Goal: Entertainment & Leisure: Consume media (video, audio)

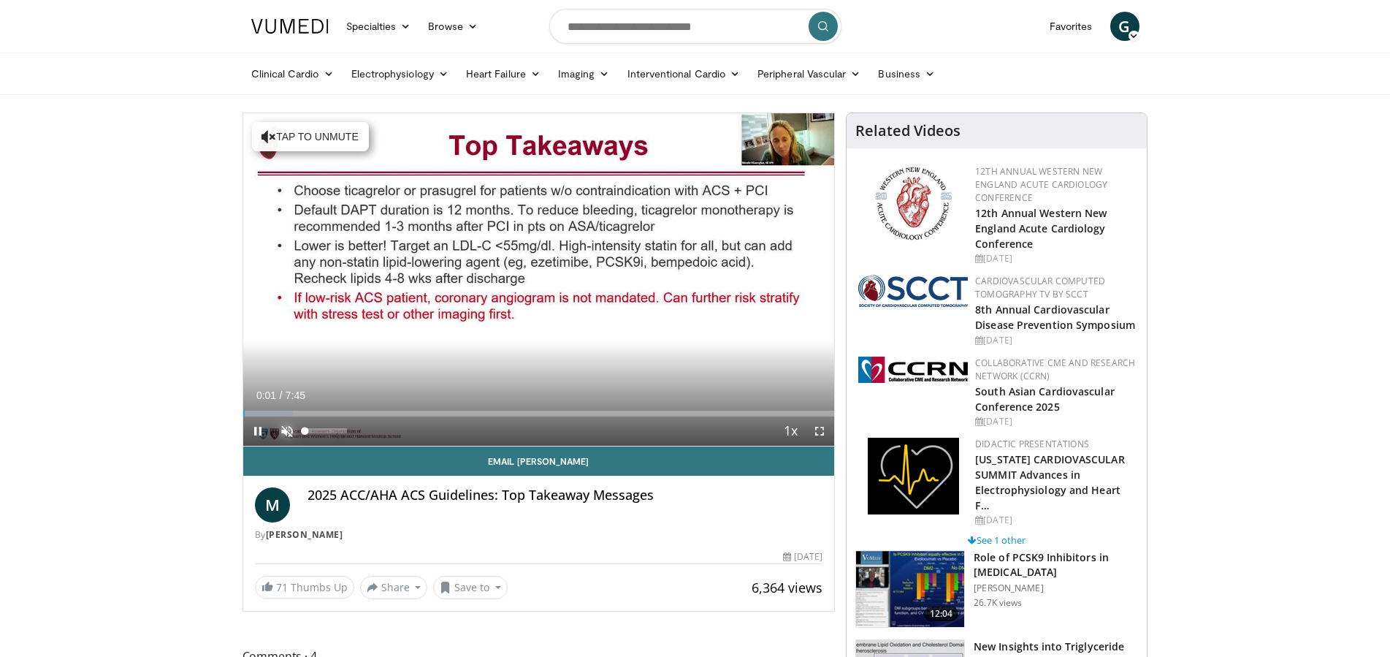
click at [284, 424] on span "Video Player" at bounding box center [286, 430] width 29 height 29
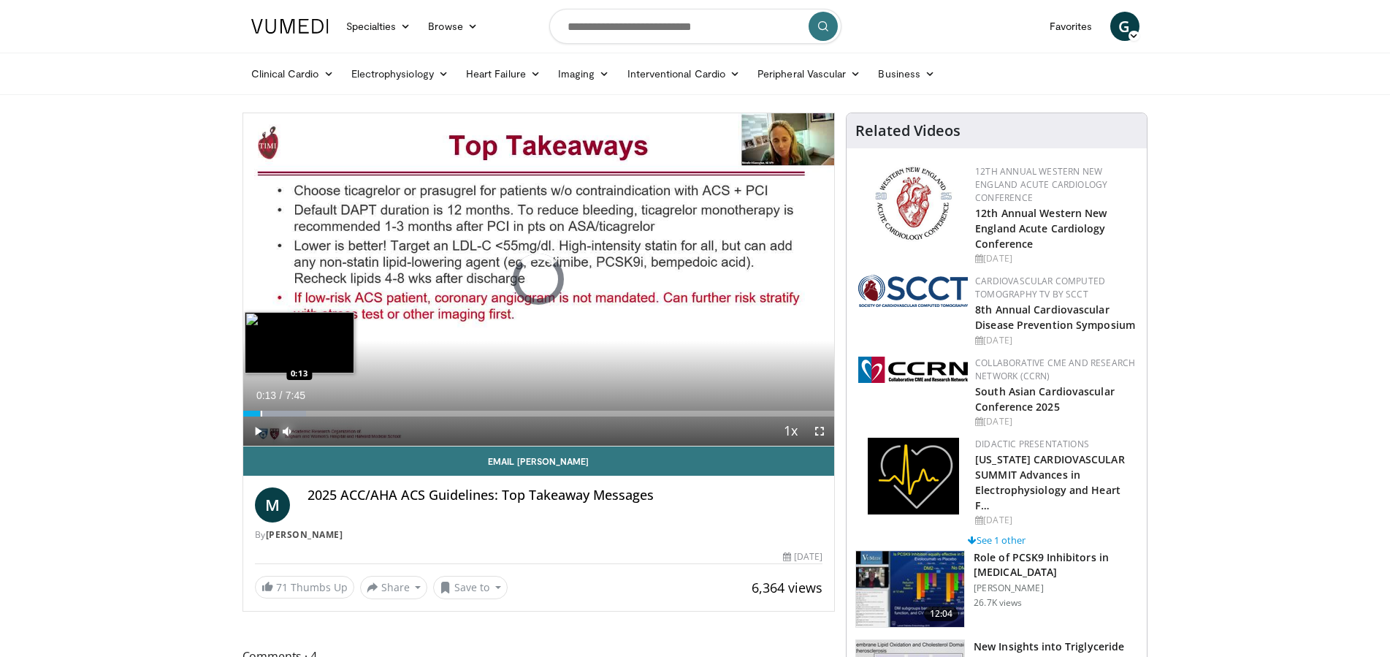
click at [260, 415] on div "Loaded : 10.64% 0:07 0:13" at bounding box center [539, 413] width 592 height 6
click at [278, 415] on div "Progress Bar" at bounding box center [278, 413] width 1 height 6
click at [295, 412] on div "Progress Bar" at bounding box center [306, 413] width 123 height 6
click at [310, 413] on div "Loaded : 23.44% 0:41 0:53" at bounding box center [539, 413] width 592 height 6
click at [326, 411] on div "Progress Bar" at bounding box center [326, 413] width 1 height 6
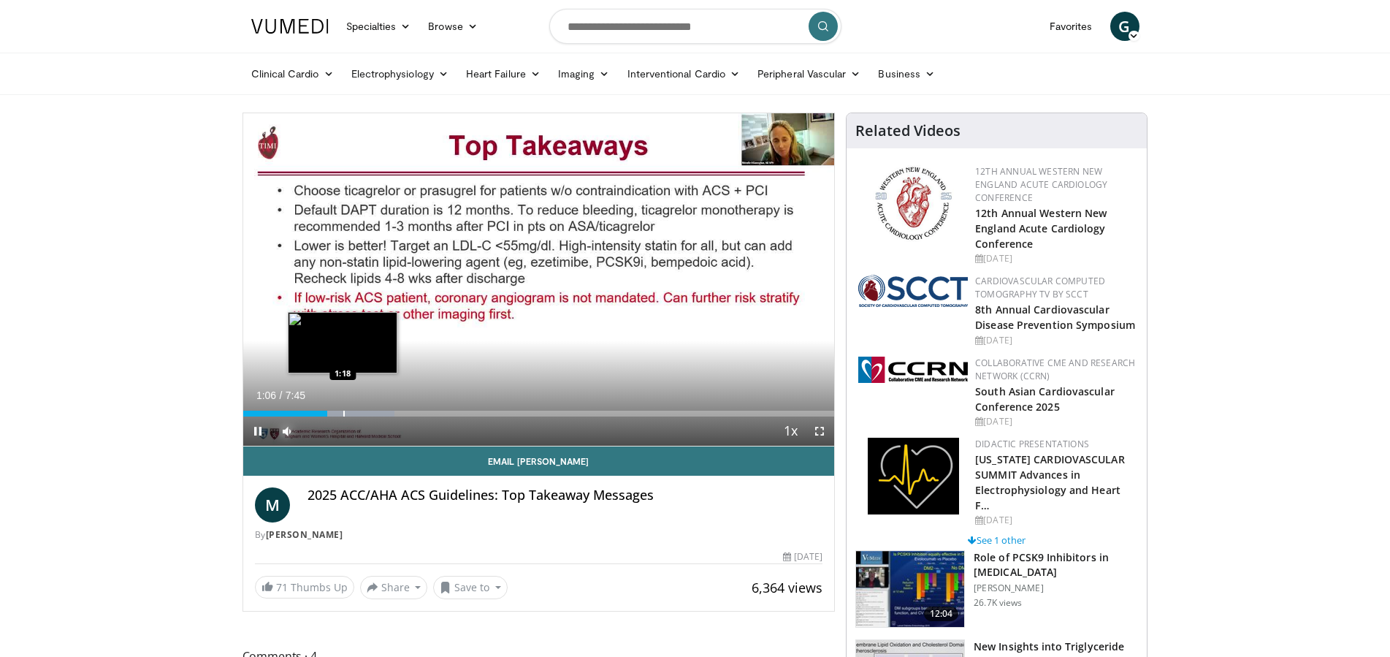
click at [345, 412] on div "Progress Bar" at bounding box center [343, 413] width 1 height 6
click at [359, 415] on div "Progress Bar" at bounding box center [364, 413] width 110 height 6
click at [375, 416] on div "Loaded : 31.97% 1:31 1:44" at bounding box center [539, 413] width 592 height 6
click at [401, 419] on video-js "**********" at bounding box center [539, 279] width 592 height 333
click at [408, 419] on div "Current Time 1:47 / Duration 7:45 Pause Skip Backward Skip Forward Mute 0% Load…" at bounding box center [539, 430] width 592 height 29
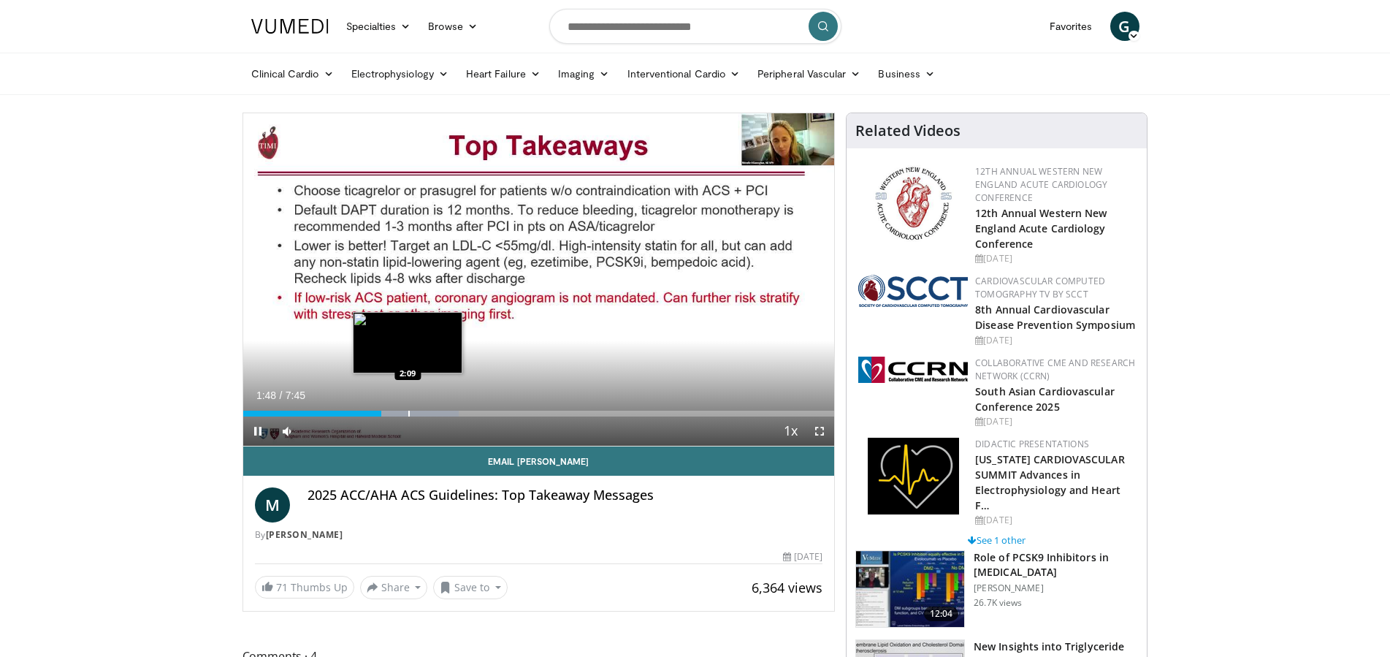
click at [408, 415] on div "Progress Bar" at bounding box center [401, 413] width 116 height 6
click at [423, 416] on div "Progress Bar" at bounding box center [426, 413] width 112 height 6
click at [450, 416] on div "Loaded : 44.76% 2:21 2:43" at bounding box center [539, 413] width 592 height 6
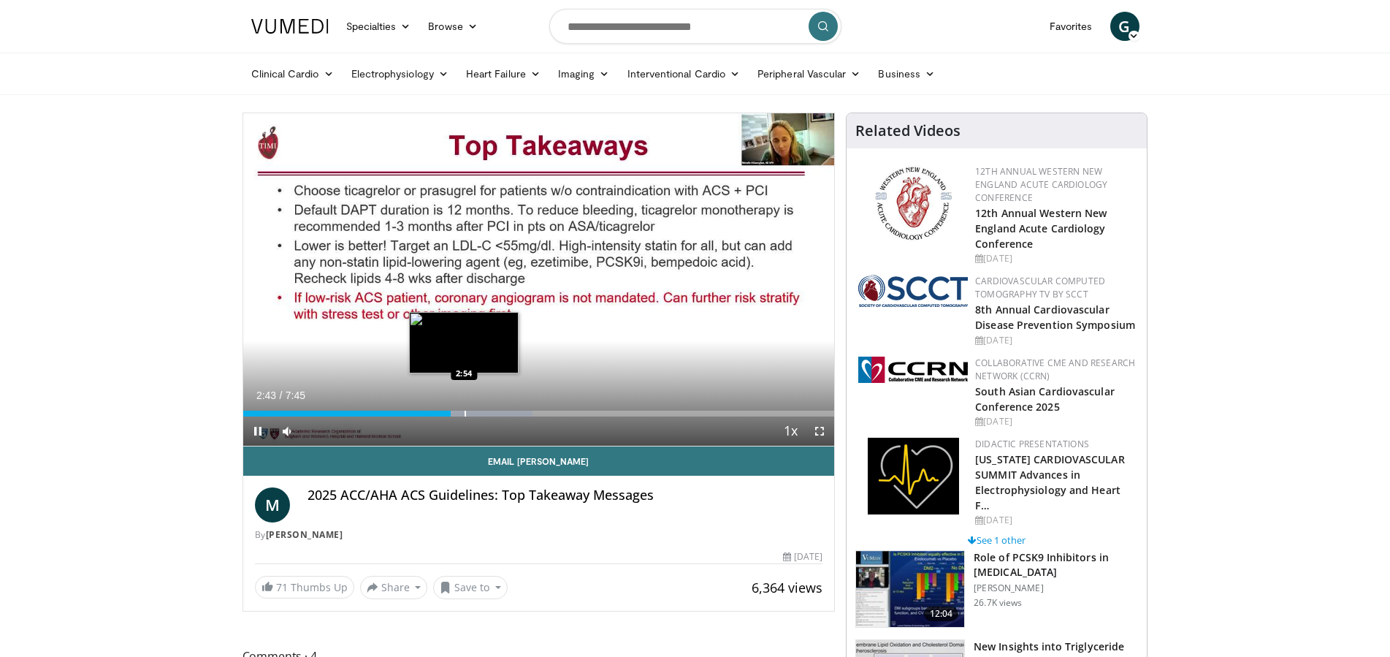
click at [464, 416] on div "Progress Bar" at bounding box center [473, 413] width 120 height 6
click at [496, 413] on div "Loaded : 51.16% 2:55 3:19" at bounding box center [539, 413] width 592 height 6
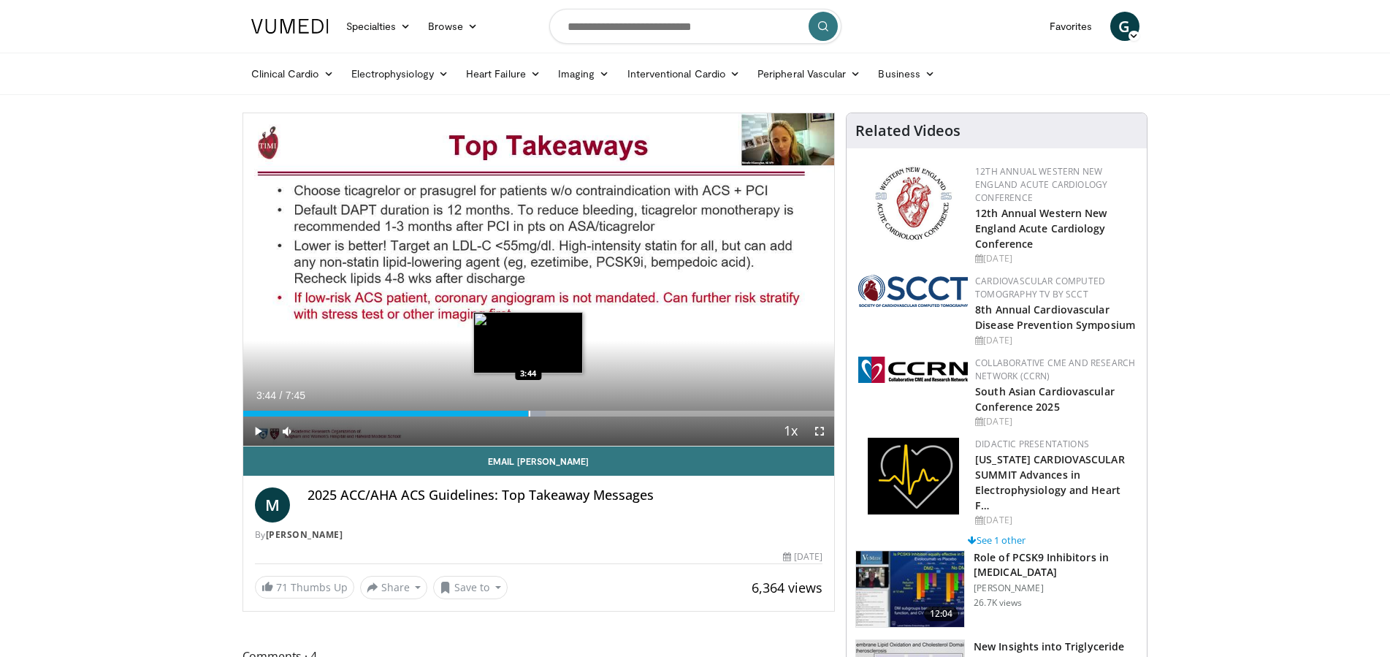
click at [528, 413] on div "Loaded : 51.16% 3:19 3:44" at bounding box center [539, 413] width 592 height 6
click at [556, 416] on video-js "**********" at bounding box center [539, 279] width 592 height 333
click at [573, 416] on div "Current Time 3:48 / Duration 7:45 Pause Skip Backward Skip Forward Mute 0% Load…" at bounding box center [539, 430] width 592 height 29
click at [573, 411] on div "Progress Bar" at bounding box center [573, 413] width 1 height 6
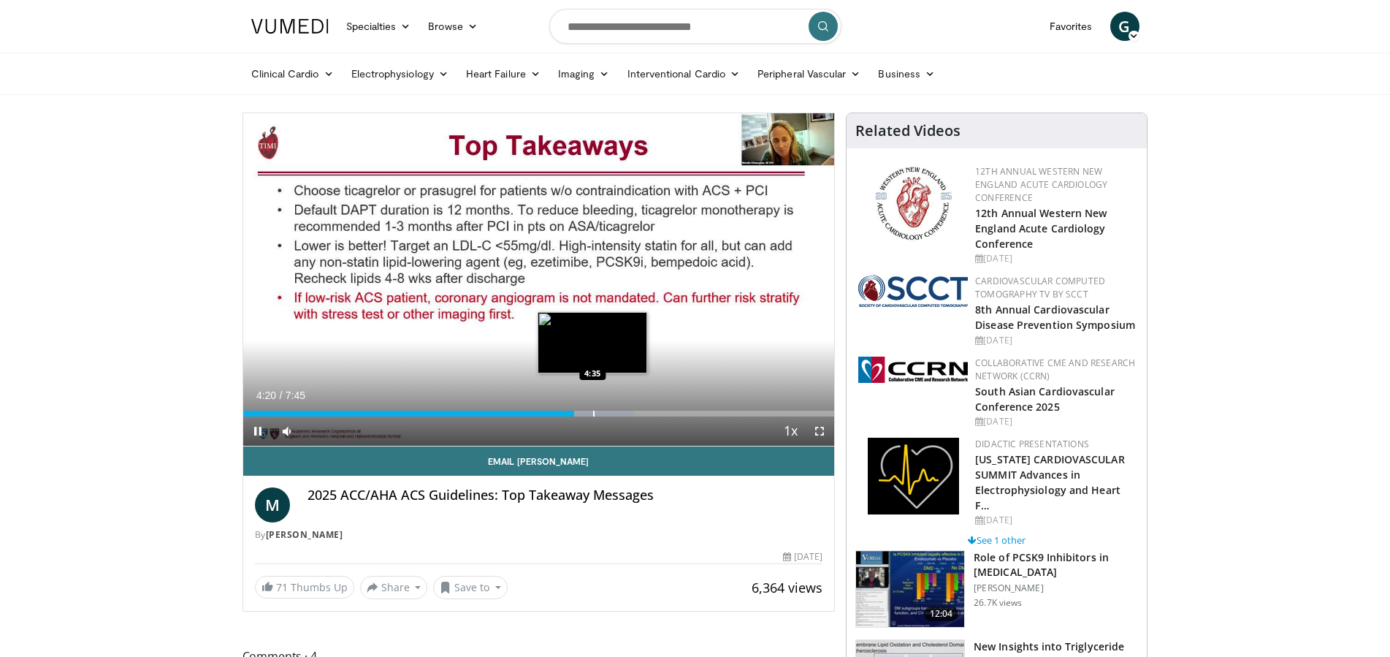
click at [592, 412] on div "Loaded : 66.08% 4:20 4:35" at bounding box center [539, 413] width 592 height 6
click at [624, 412] on div "Loaded : 74.61% 4:42 4:59" at bounding box center [539, 413] width 592 height 6
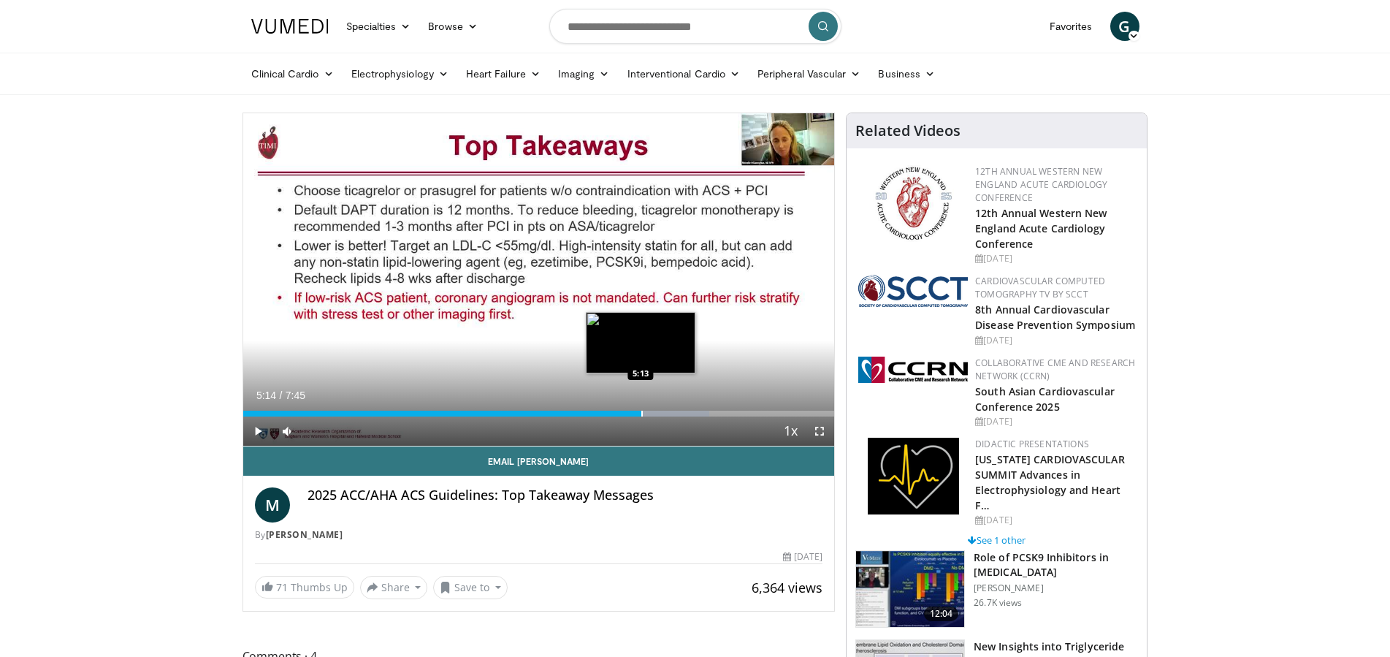
click at [642, 414] on div "Progress Bar" at bounding box center [641, 413] width 1 height 6
click at [670, 411] on div "Loaded : 81.01% 5:16 5:36" at bounding box center [539, 413] width 592 height 6
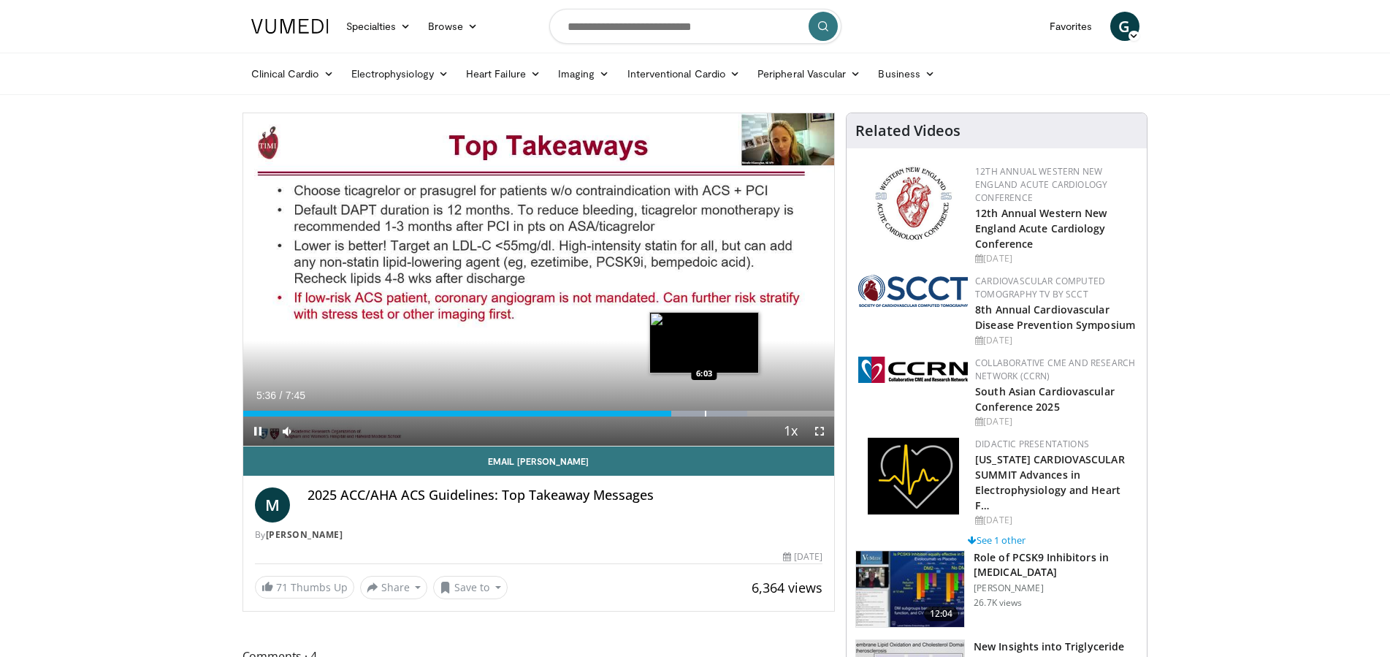
click at [704, 413] on div "Progress Bar" at bounding box center [691, 413] width 112 height 6
click at [731, 416] on div "Progress Bar" at bounding box center [731, 413] width 1 height 6
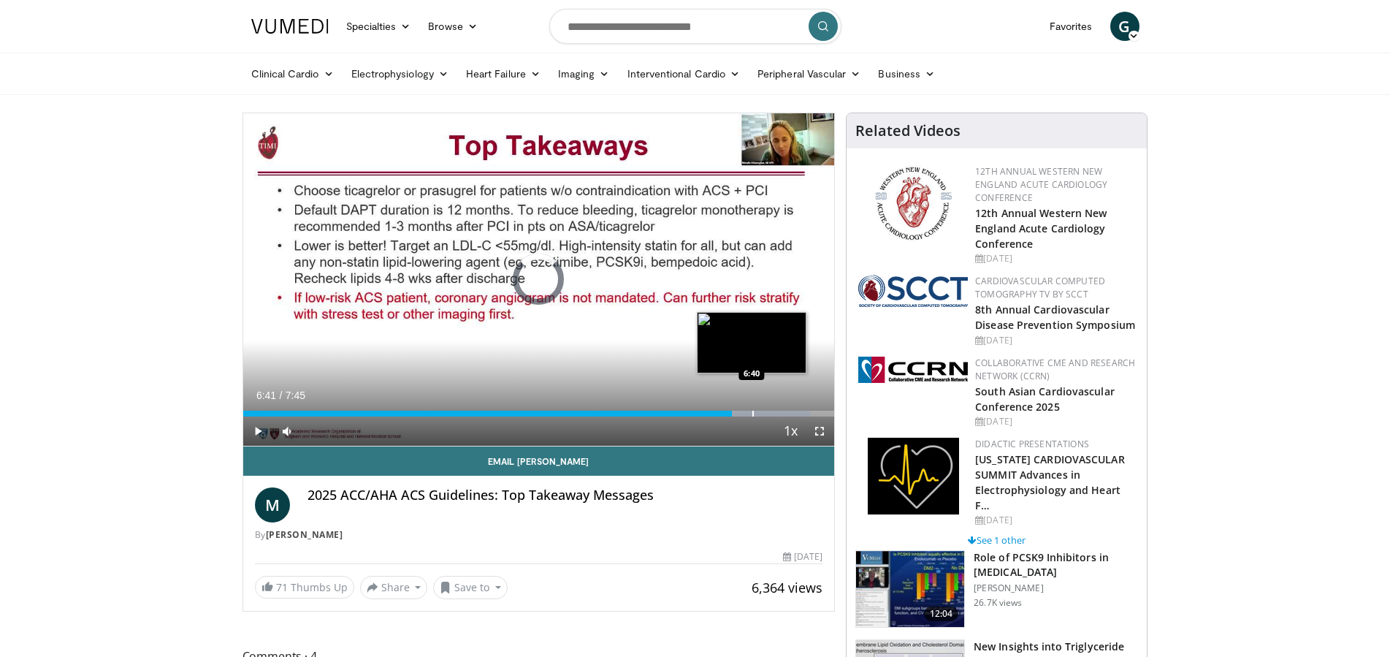
click at [753, 413] on div "Progress Bar" at bounding box center [752, 413] width 1 height 6
click at [773, 411] on div "Progress Bar" at bounding box center [773, 413] width 1 height 6
